Goal: Information Seeking & Learning: Learn about a topic

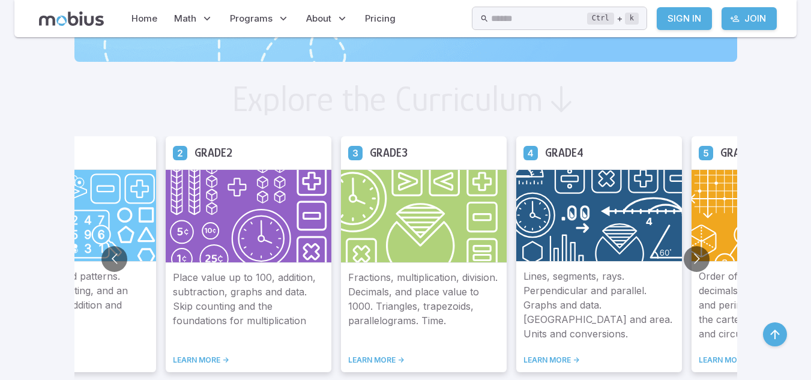
scroll to position [629, 0]
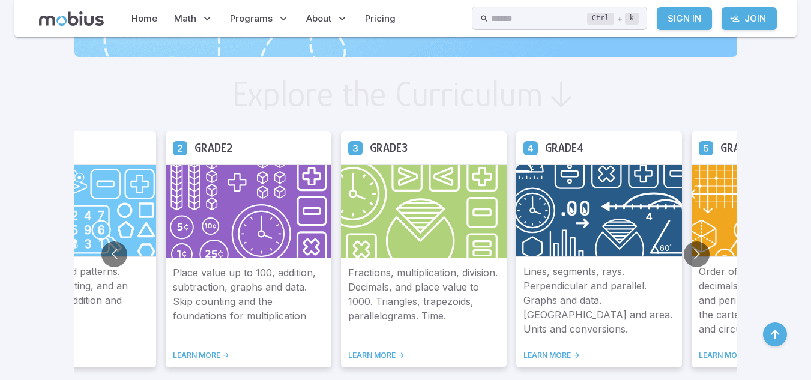
drag, startPoint x: 820, startPoint y: 42, endPoint x: 820, endPoint y: 121, distance: 78.7
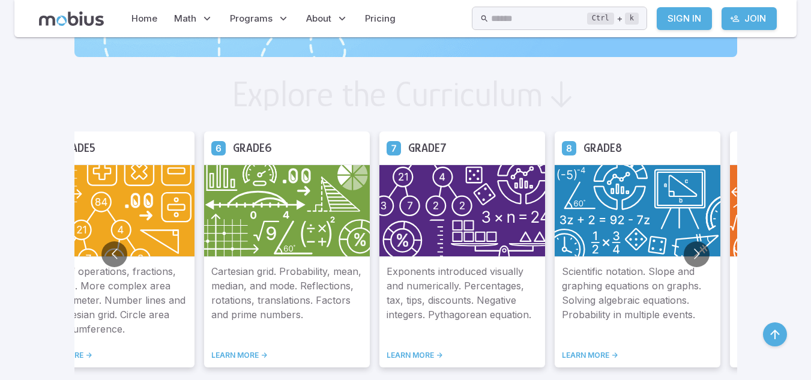
click at [621, 202] on img at bounding box center [638, 211] width 166 height 92
click at [697, 259] on button "Go to next slide" at bounding box center [697, 254] width 26 height 26
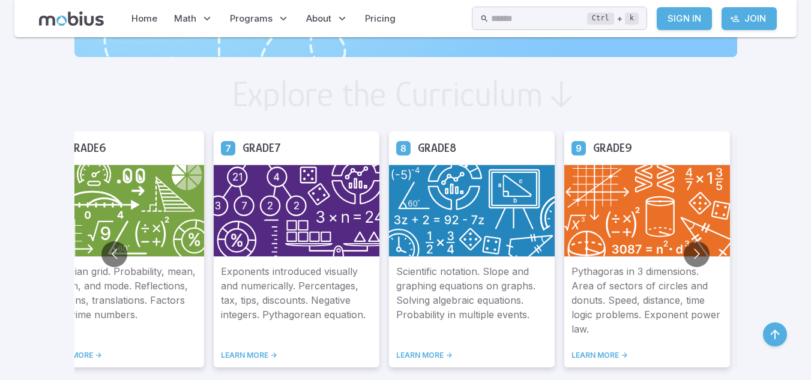
click at [431, 357] on link "LEARN MORE ->" at bounding box center [471, 356] width 151 height 10
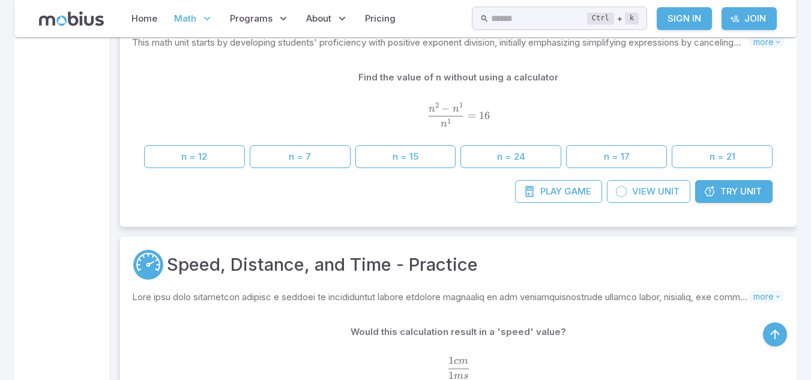
scroll to position [1825, 0]
